Goal: Task Accomplishment & Management: Use online tool/utility

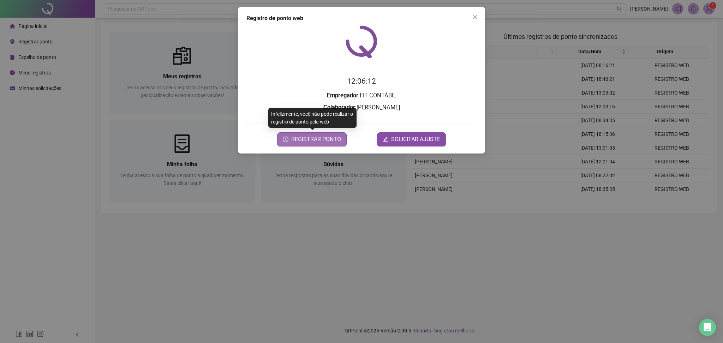
click at [304, 140] on span "REGISTRAR PONTO" at bounding box center [316, 139] width 50 height 8
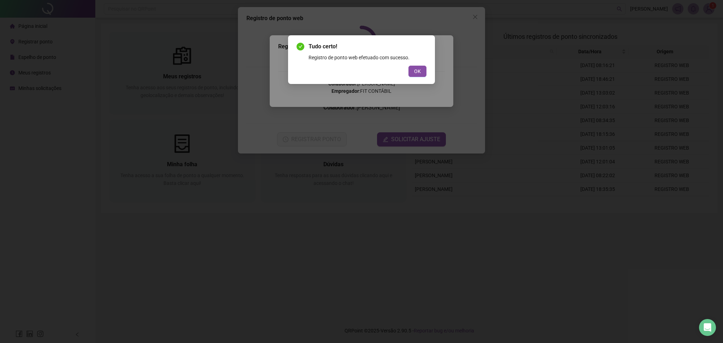
drag, startPoint x: 413, startPoint y: 74, endPoint x: 446, endPoint y: 51, distance: 40.6
click at [414, 73] on button "OK" at bounding box center [417, 71] width 18 height 11
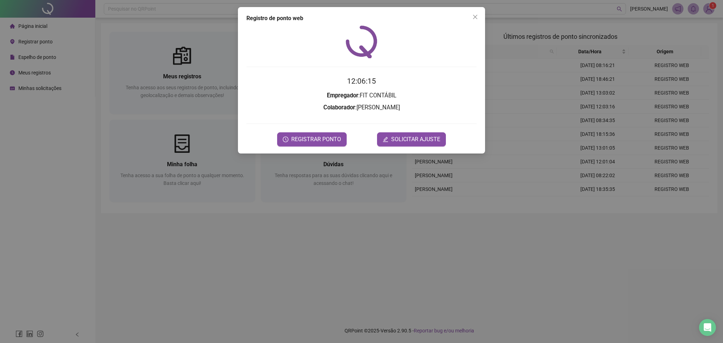
drag, startPoint x: 476, startPoint y: 15, endPoint x: 452, endPoint y: 18, distance: 24.9
click at [476, 18] on icon "close" at bounding box center [475, 17] width 4 height 4
